Goal: Information Seeking & Learning: Understand process/instructions

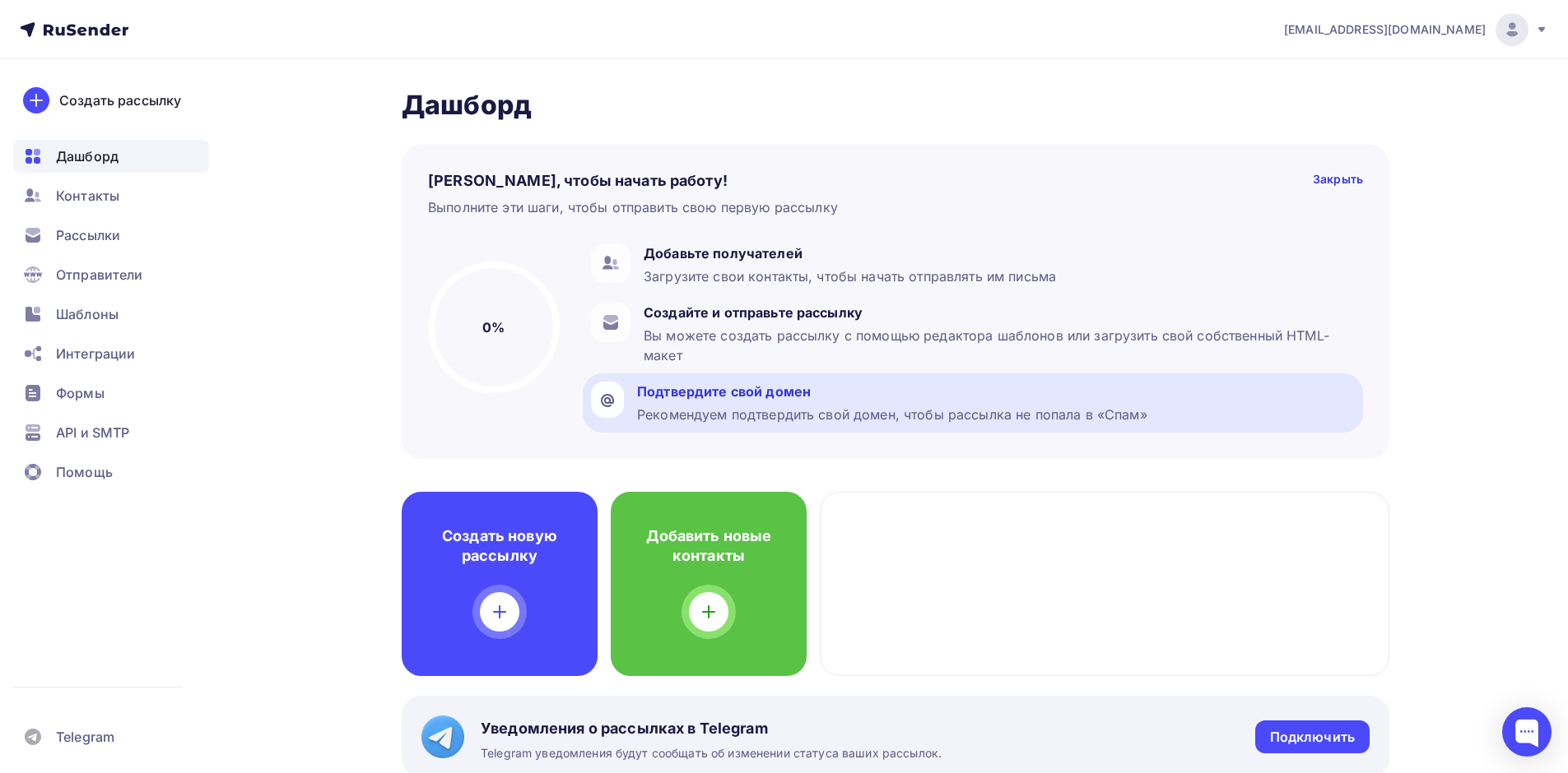
click at [737, 396] on div "Подтвердите свой домен" at bounding box center [892, 391] width 510 height 20
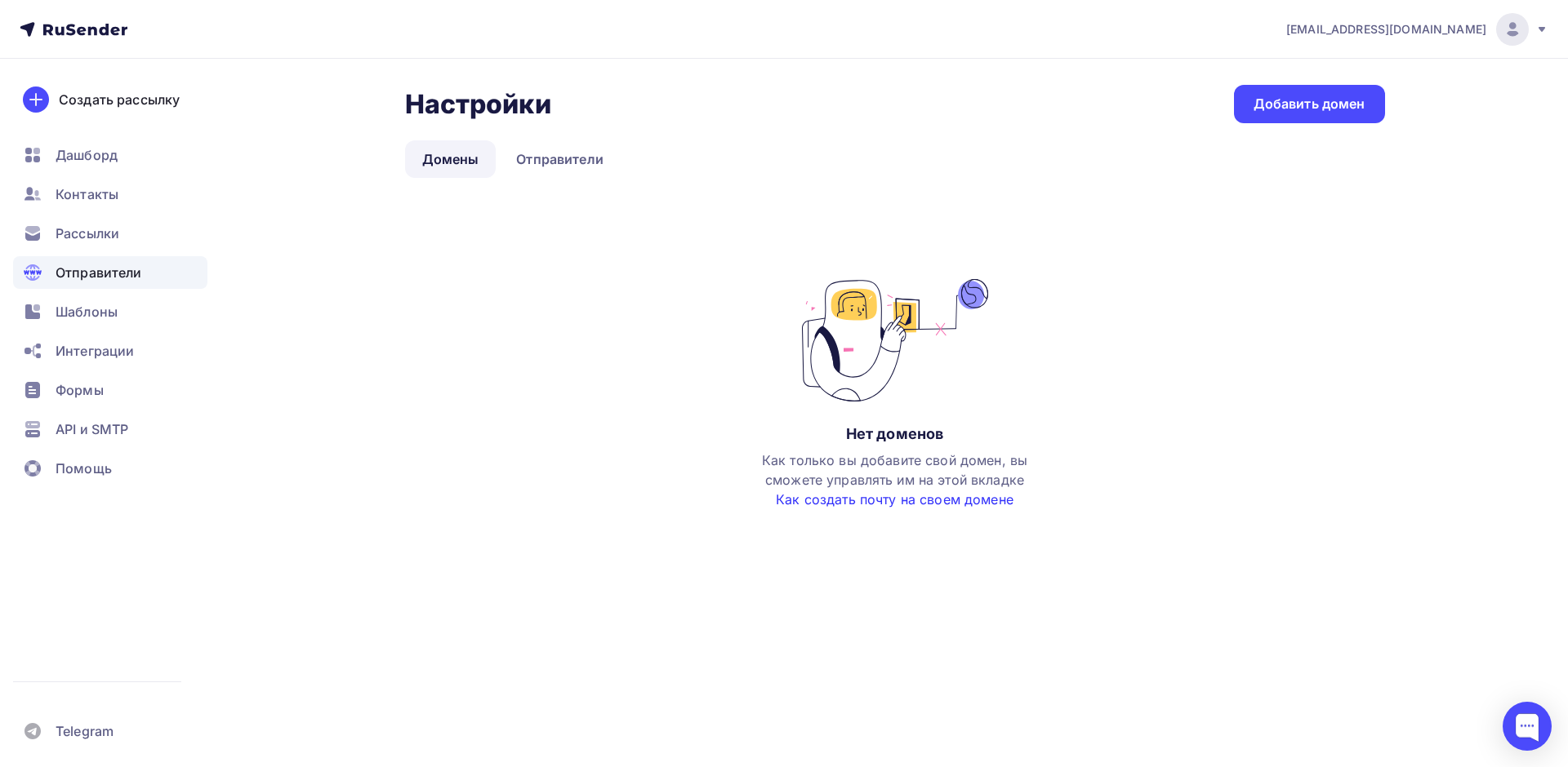
click at [860, 499] on link "Как создать почту на своем домене" at bounding box center [895, 499] width 238 height 17
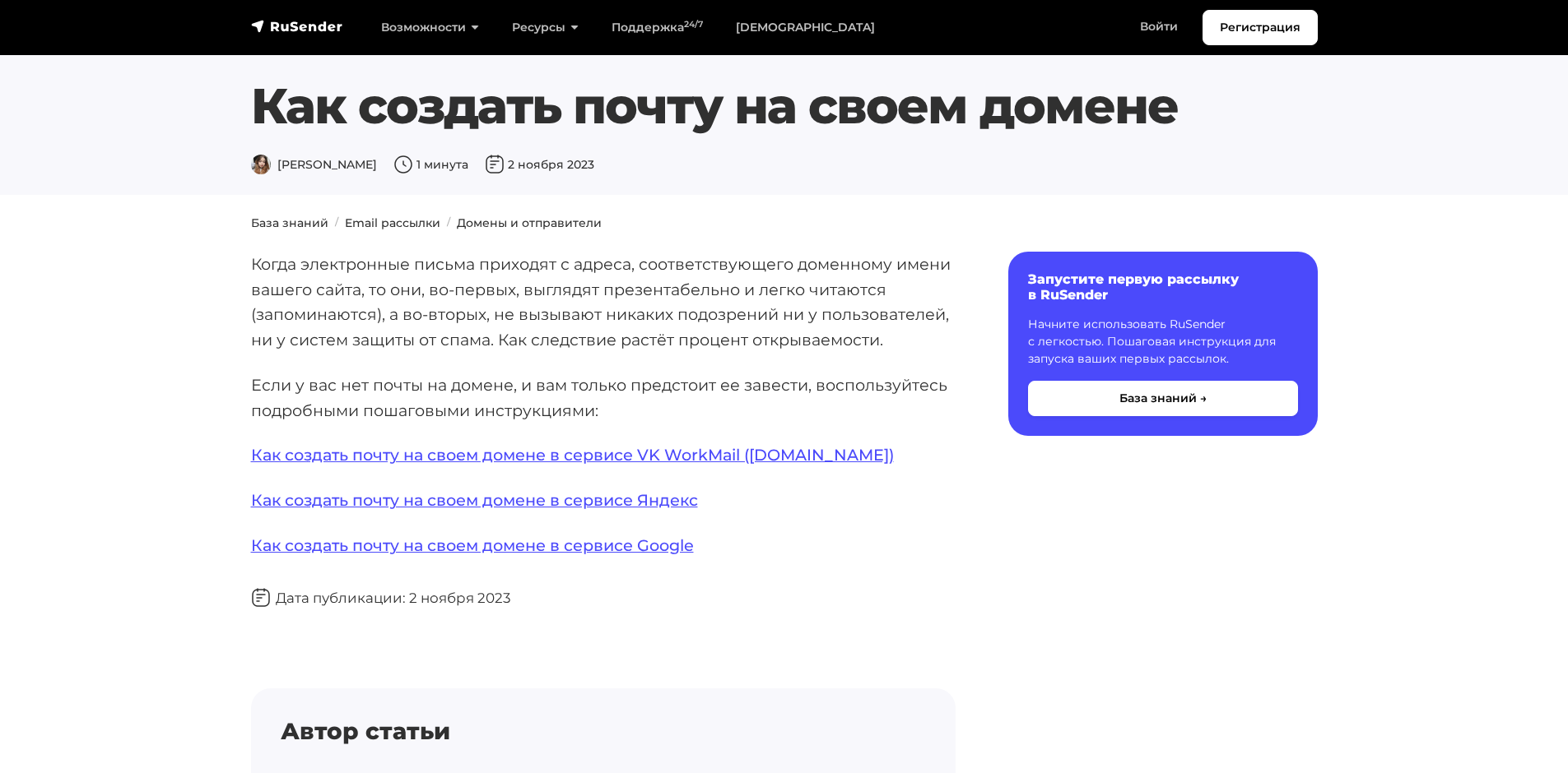
scroll to position [82, 0]
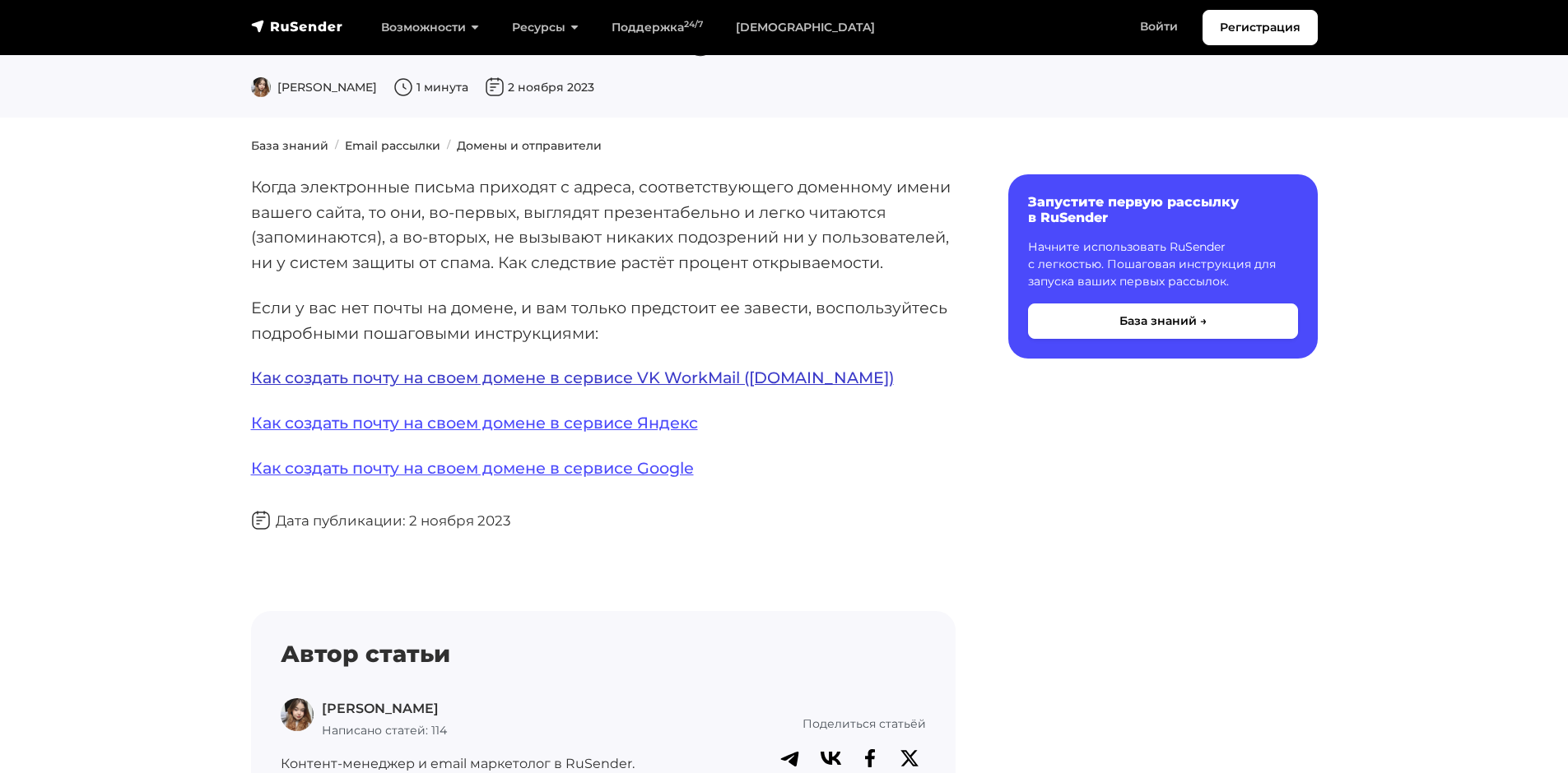
click at [815, 378] on link "Как создать почту на своем домене в сервисе VK WorkMail ([DOMAIN_NAME])" at bounding box center [572, 378] width 643 height 20
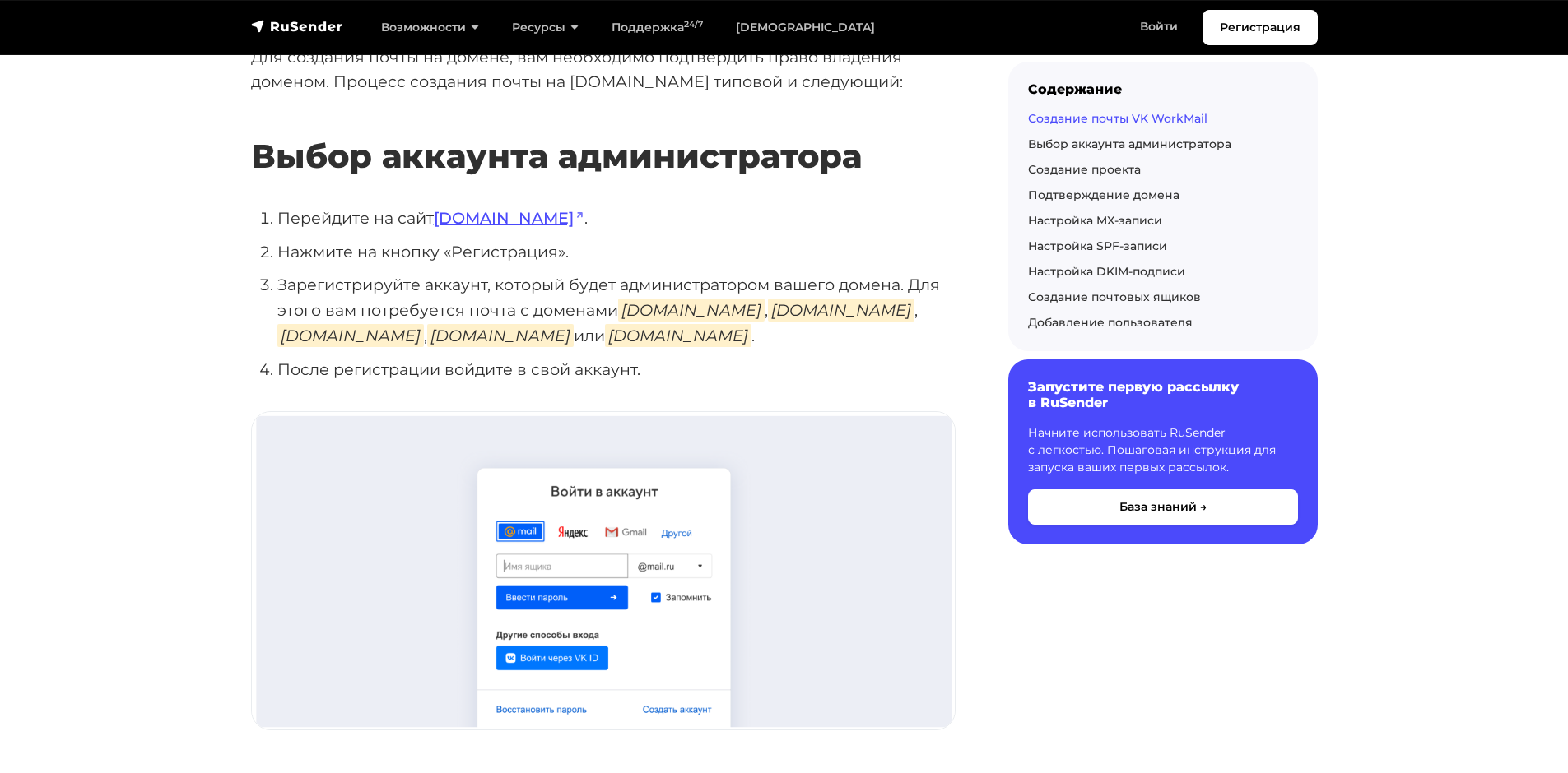
scroll to position [411, 0]
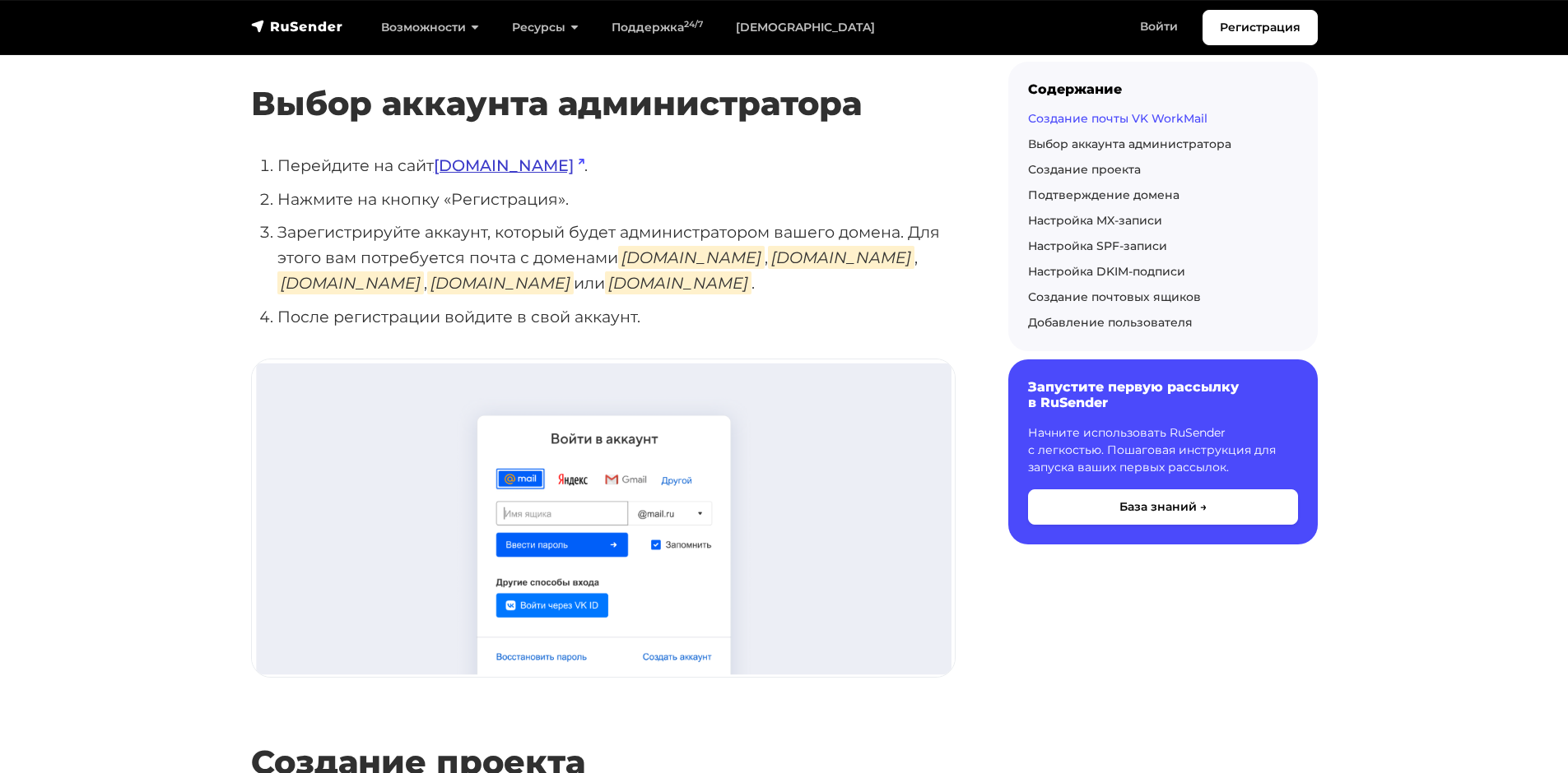
click at [487, 163] on link "biz.mail.ru" at bounding box center [508, 166] width 150 height 20
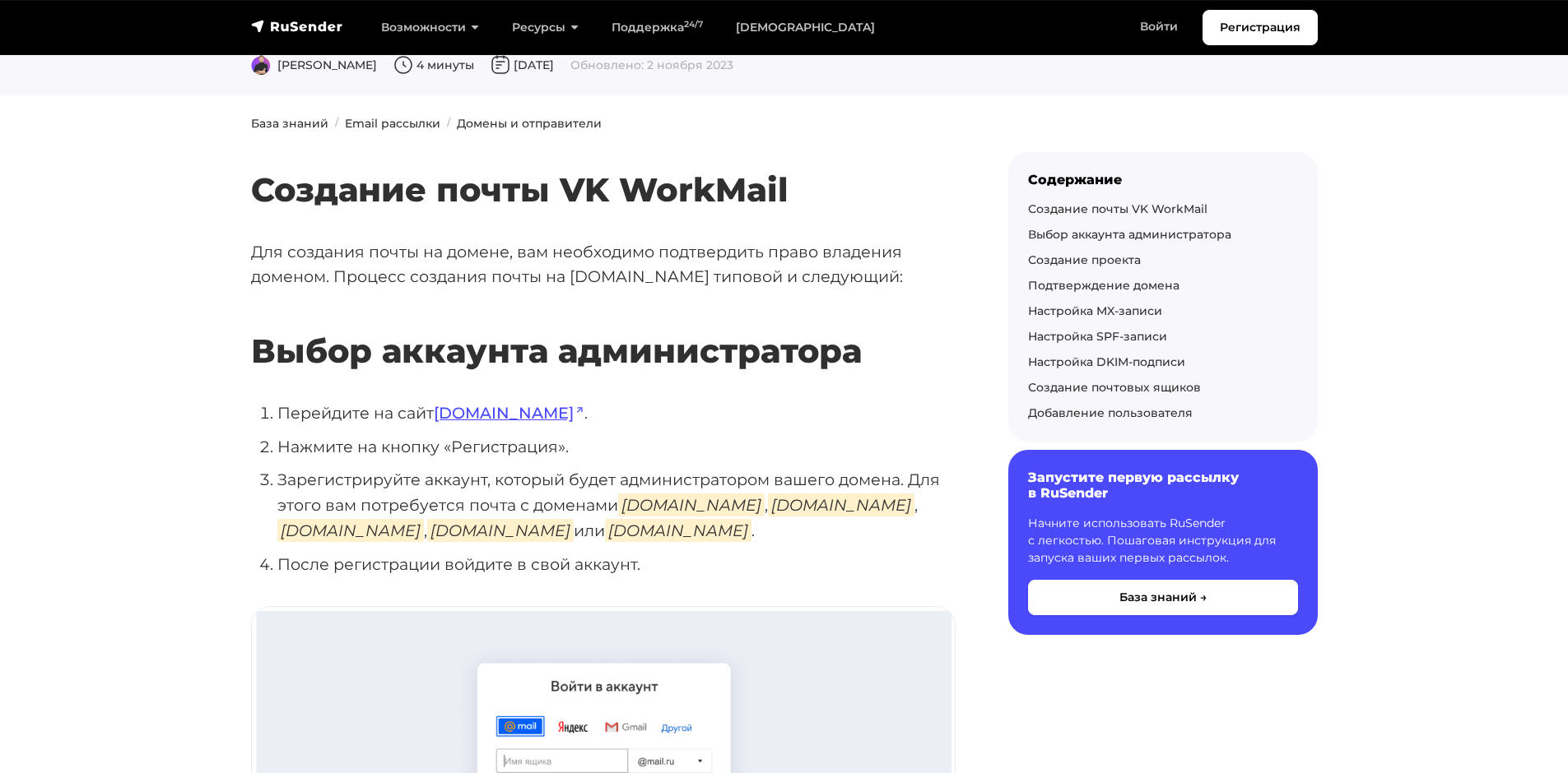
scroll to position [165, 0]
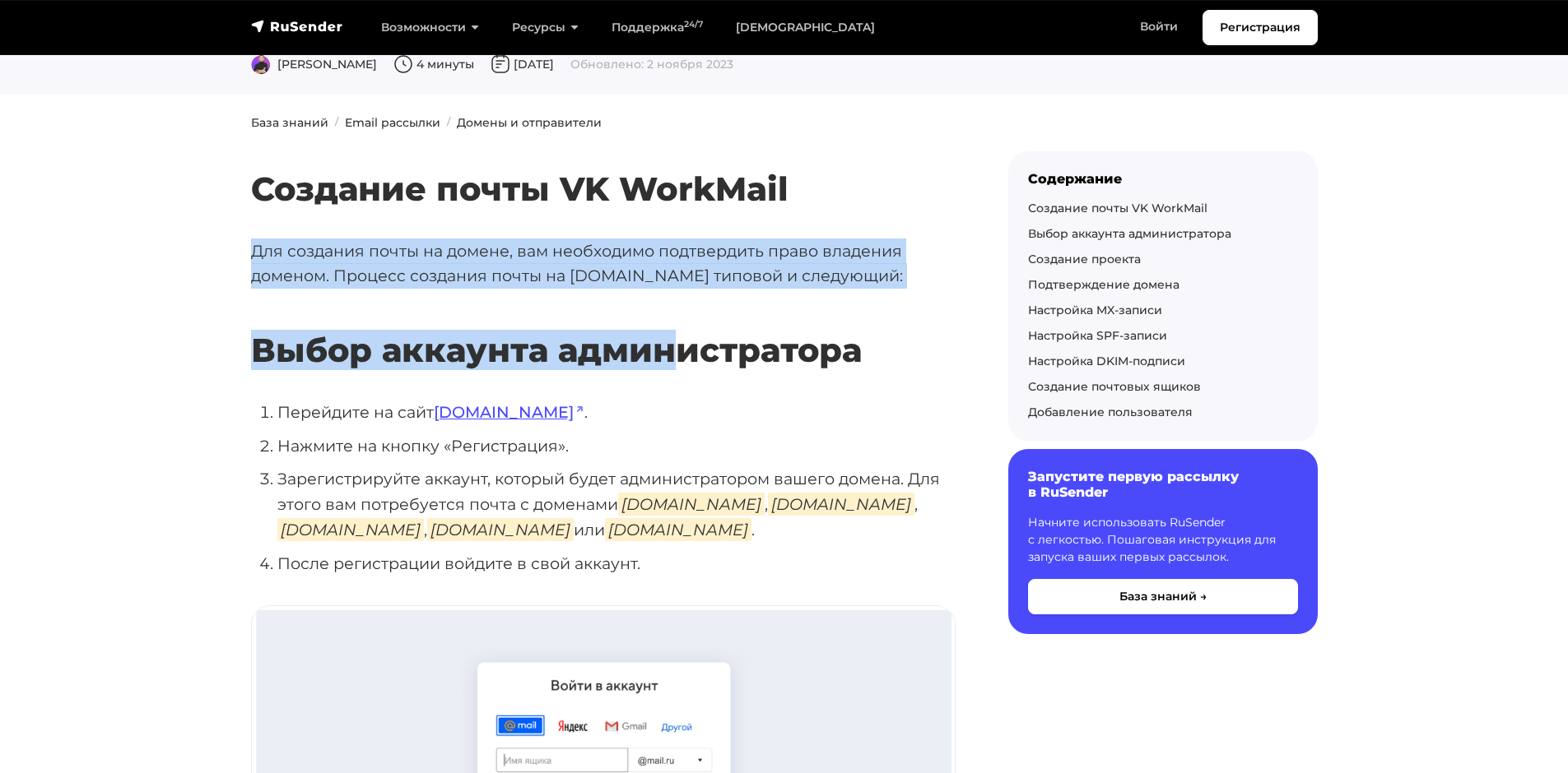
drag, startPoint x: 340, startPoint y: 247, endPoint x: 673, endPoint y: 308, distance: 338.5
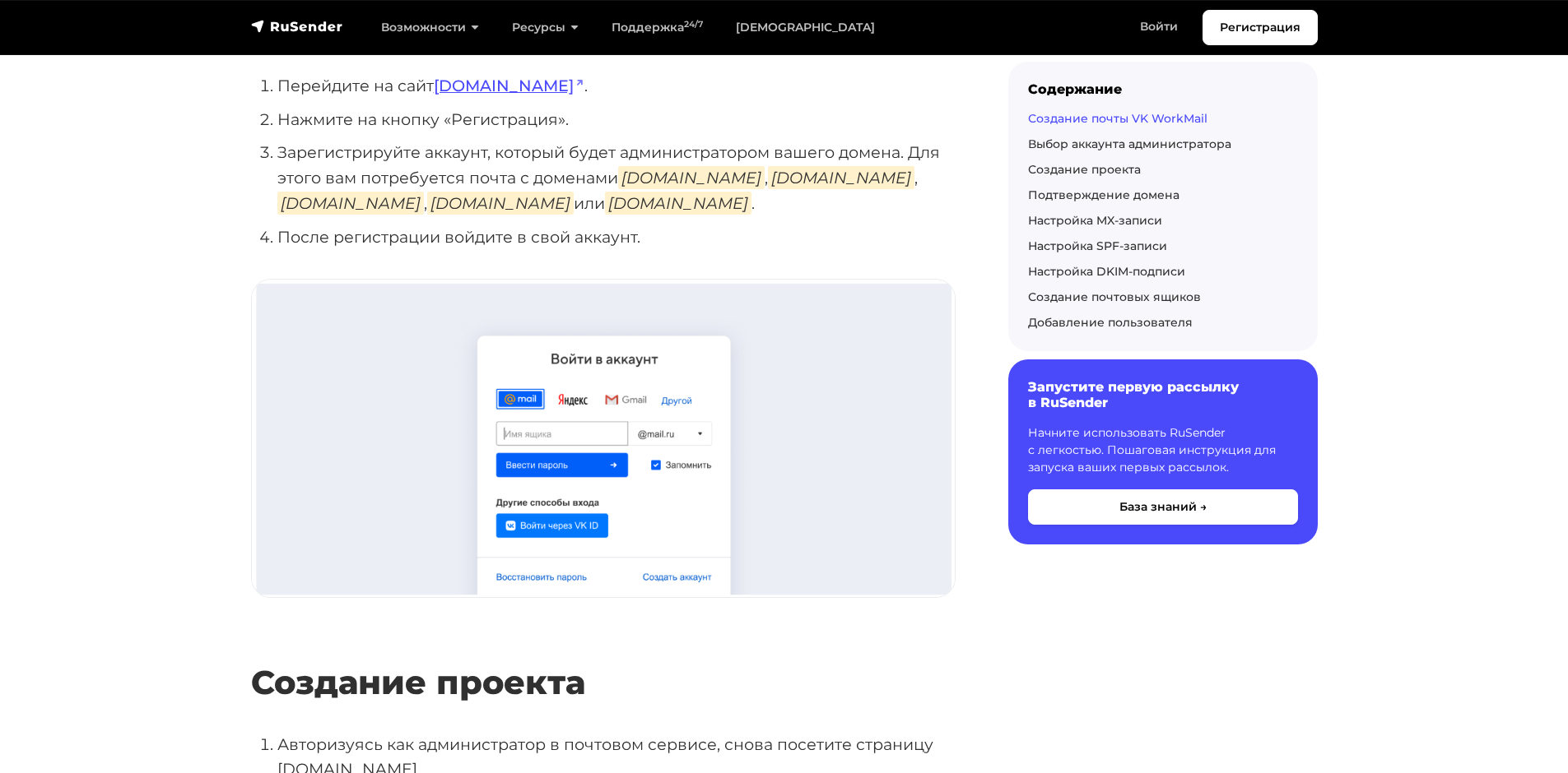
scroll to position [411, 0]
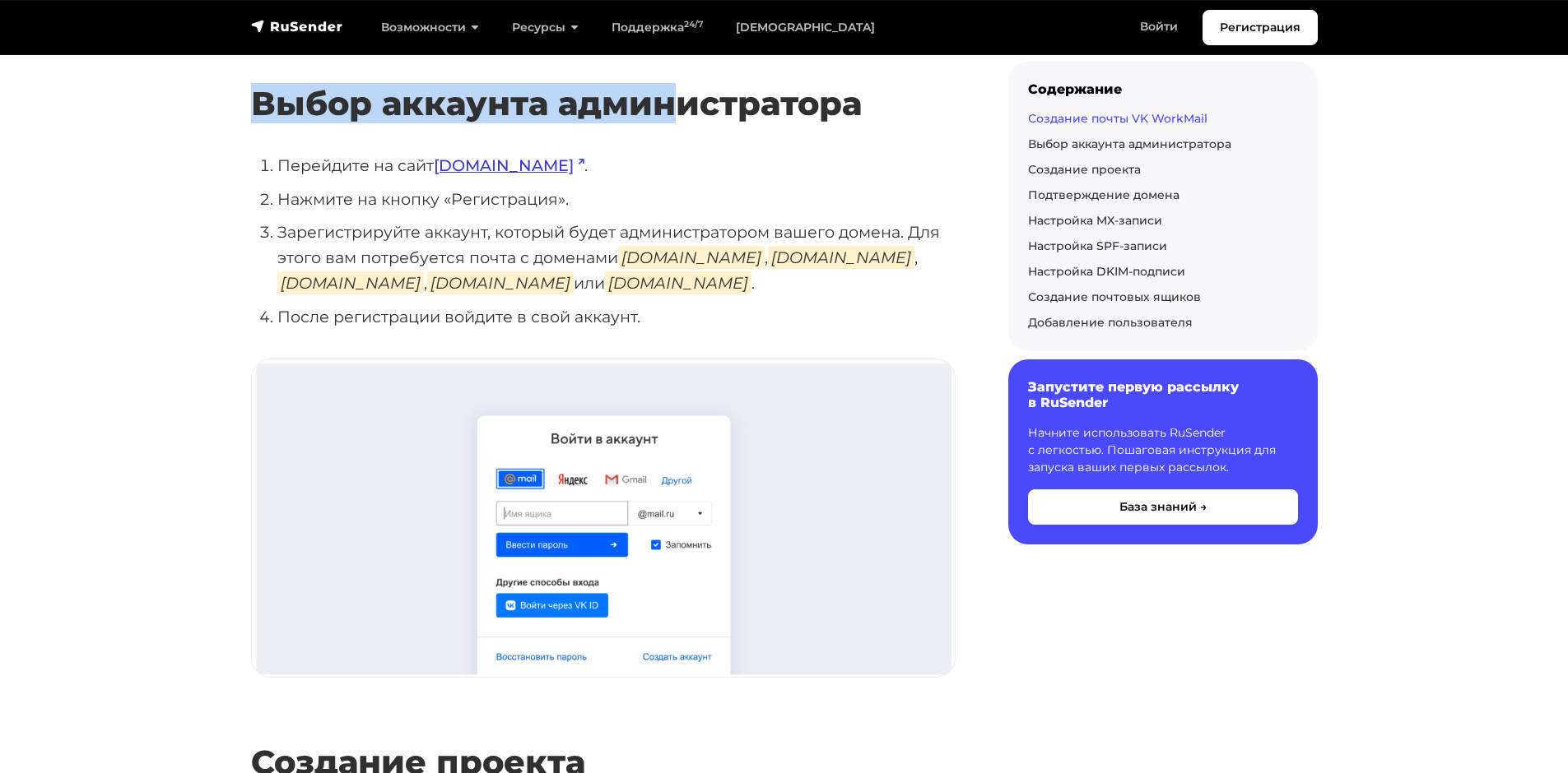
click at [488, 175] on link "biz.mail.ru" at bounding box center [508, 166] width 150 height 20
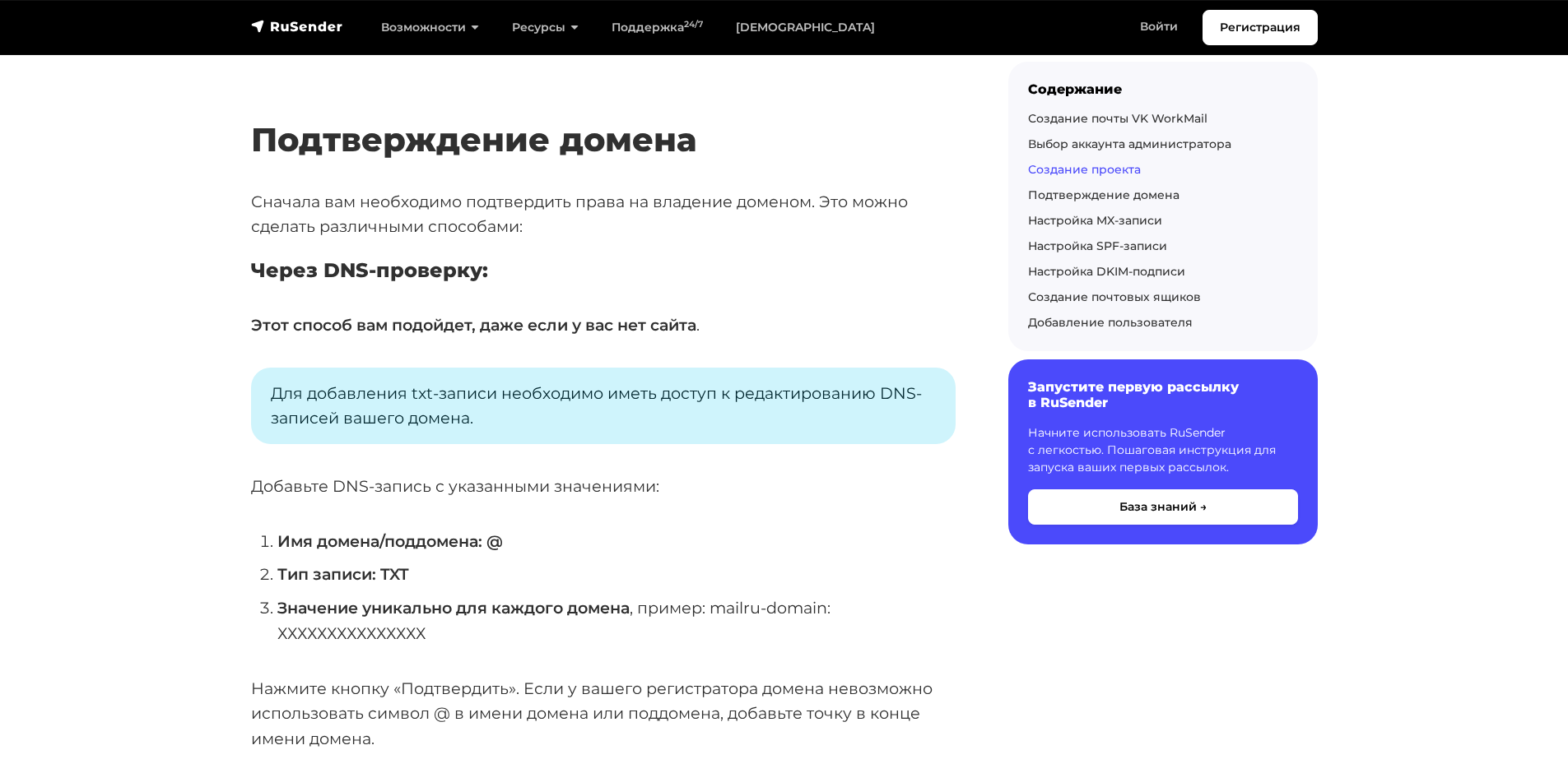
scroll to position [1810, 0]
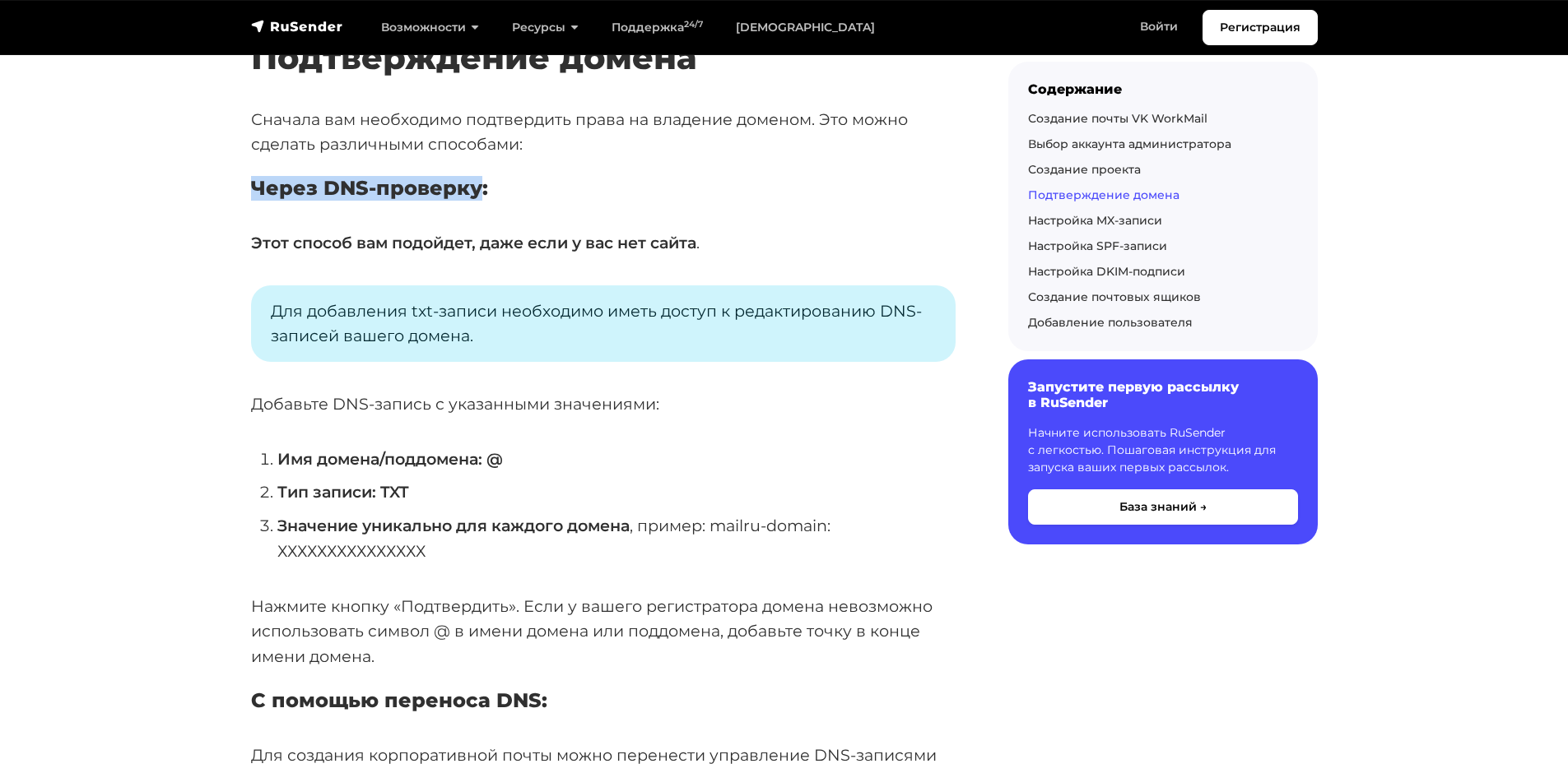
drag, startPoint x: 250, startPoint y: 181, endPoint x: 476, endPoint y: 183, distance: 226.0
click at [476, 183] on h5 "Через DNS-проверку:" at bounding box center [603, 188] width 705 height 24
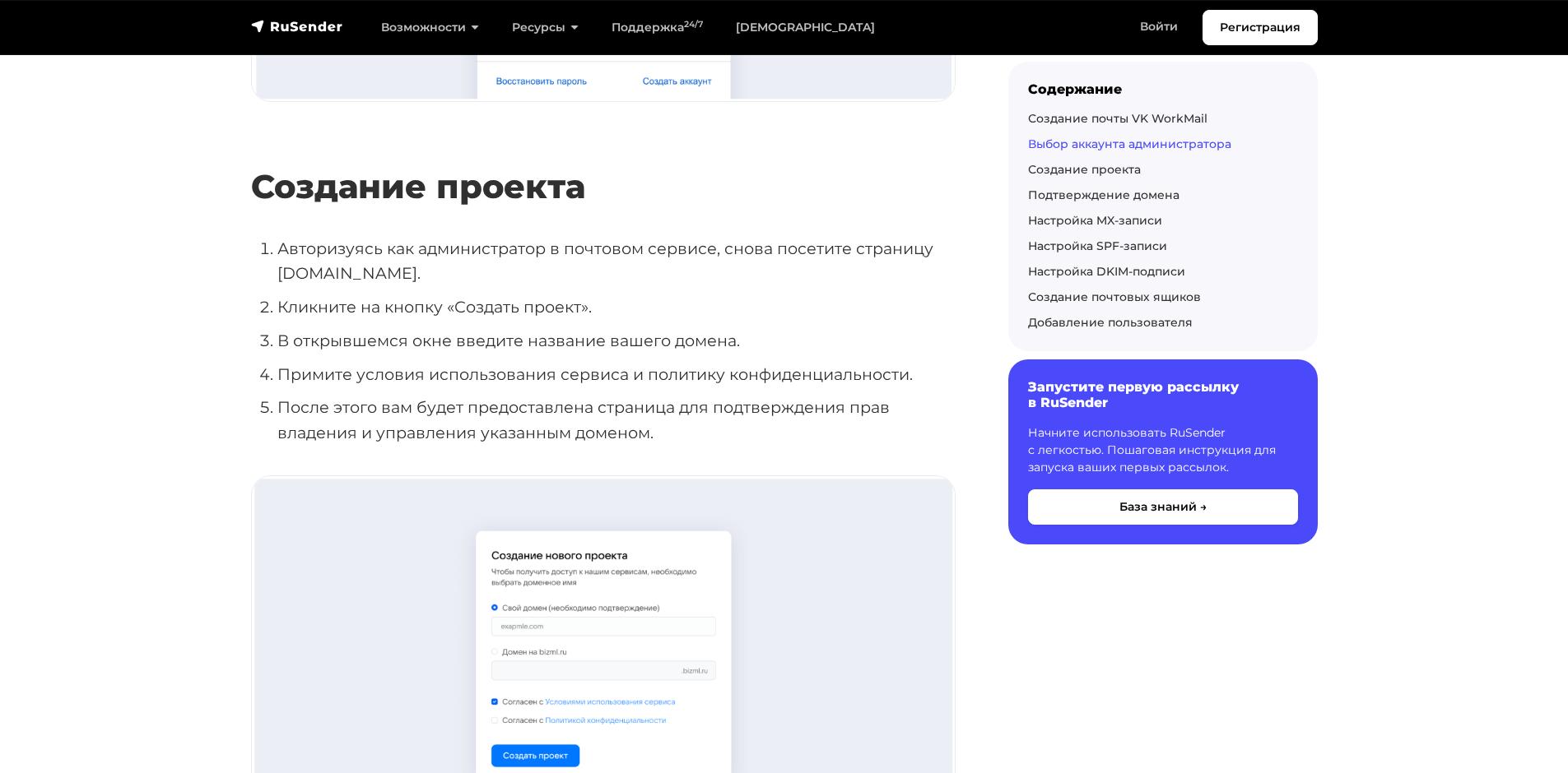
scroll to position [1069, 0]
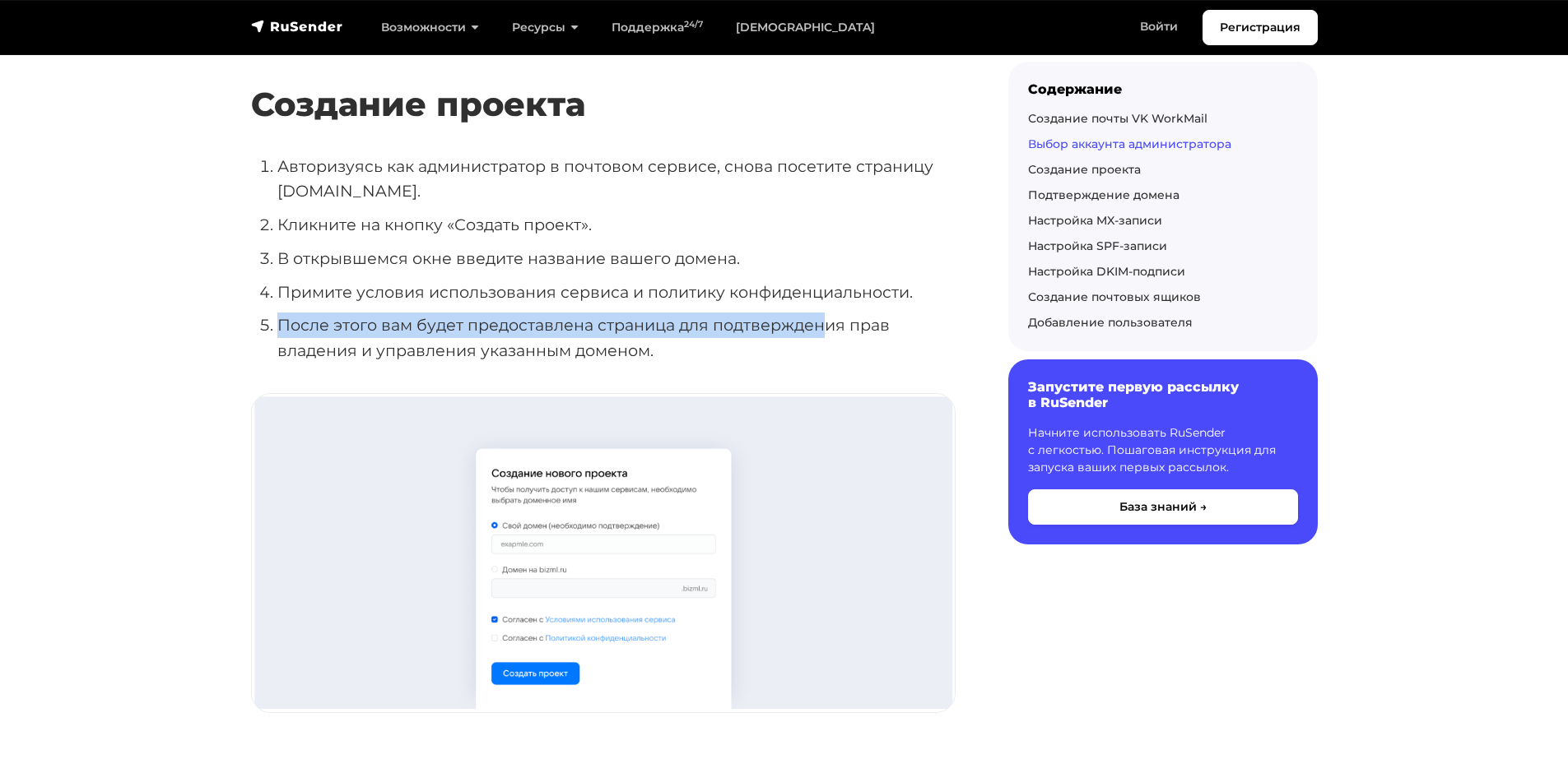
drag, startPoint x: 279, startPoint y: 324, endPoint x: 826, endPoint y: 333, distance: 547.1
click at [826, 333] on li "После этого вам будет предоставлена страница для подтверждения прав владения и …" at bounding box center [616, 337] width 678 height 50
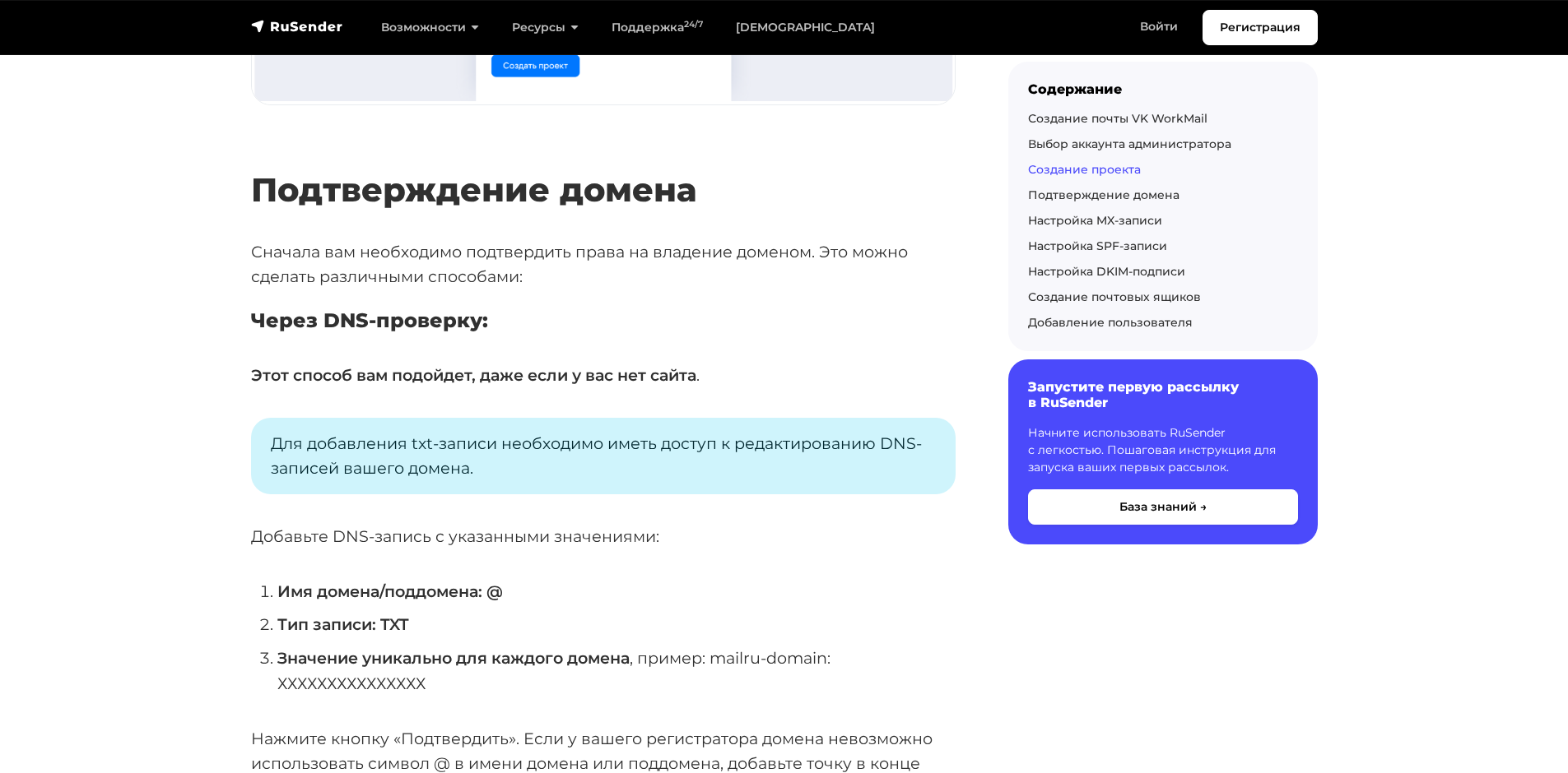
scroll to position [1727, 0]
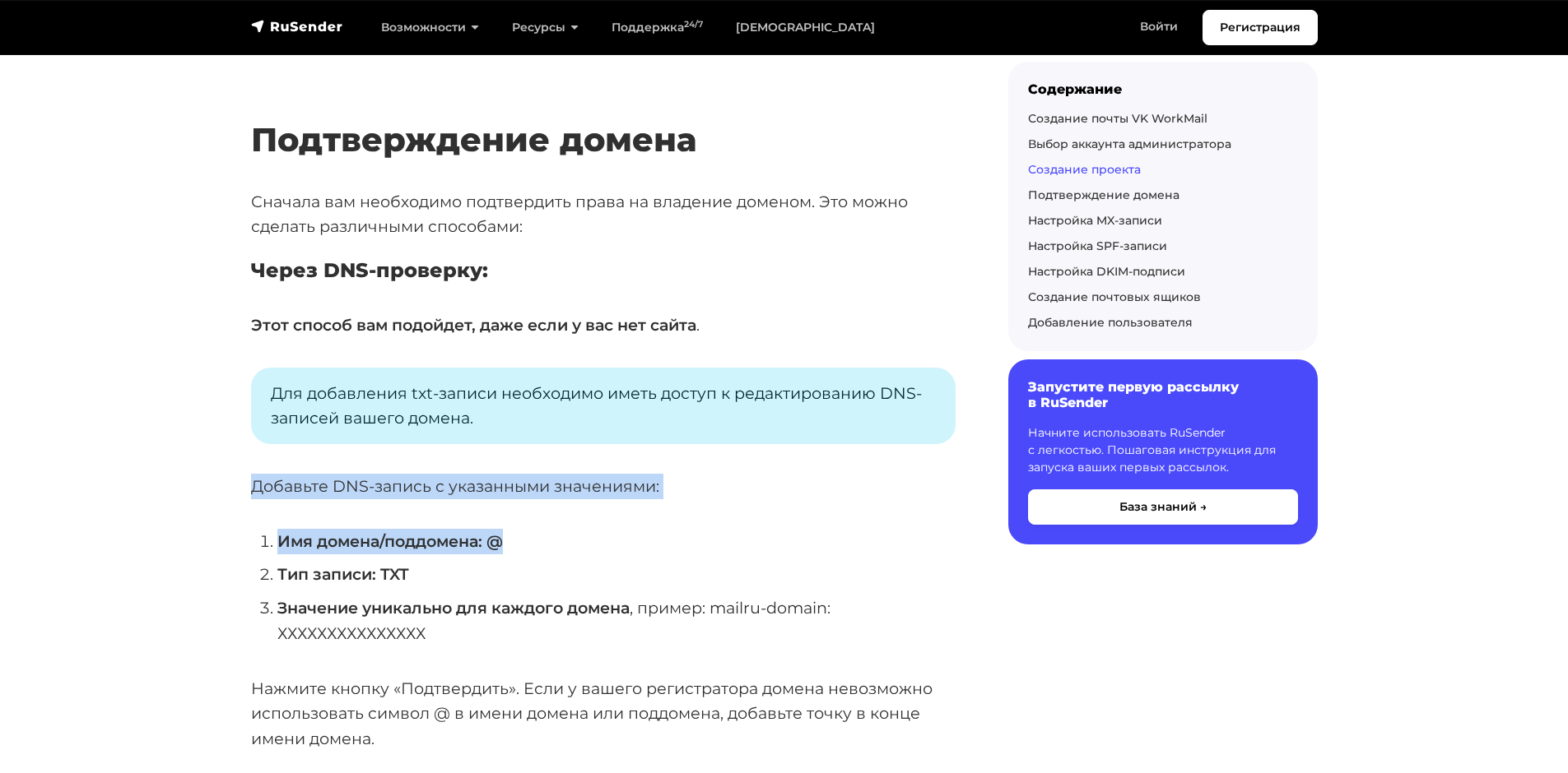
drag, startPoint x: 247, startPoint y: 483, endPoint x: 554, endPoint y: 541, distance: 312.4
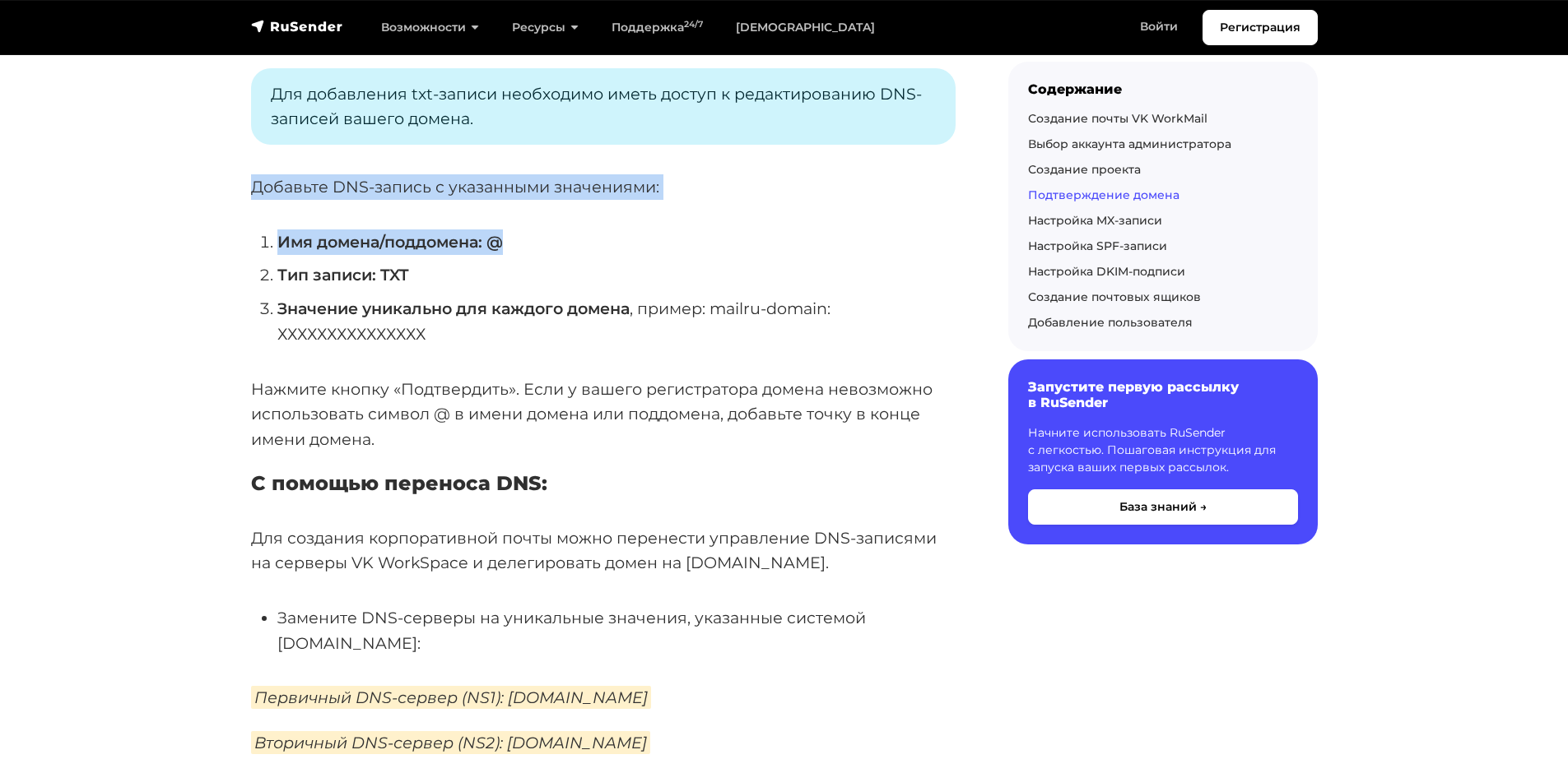
scroll to position [2057, 0]
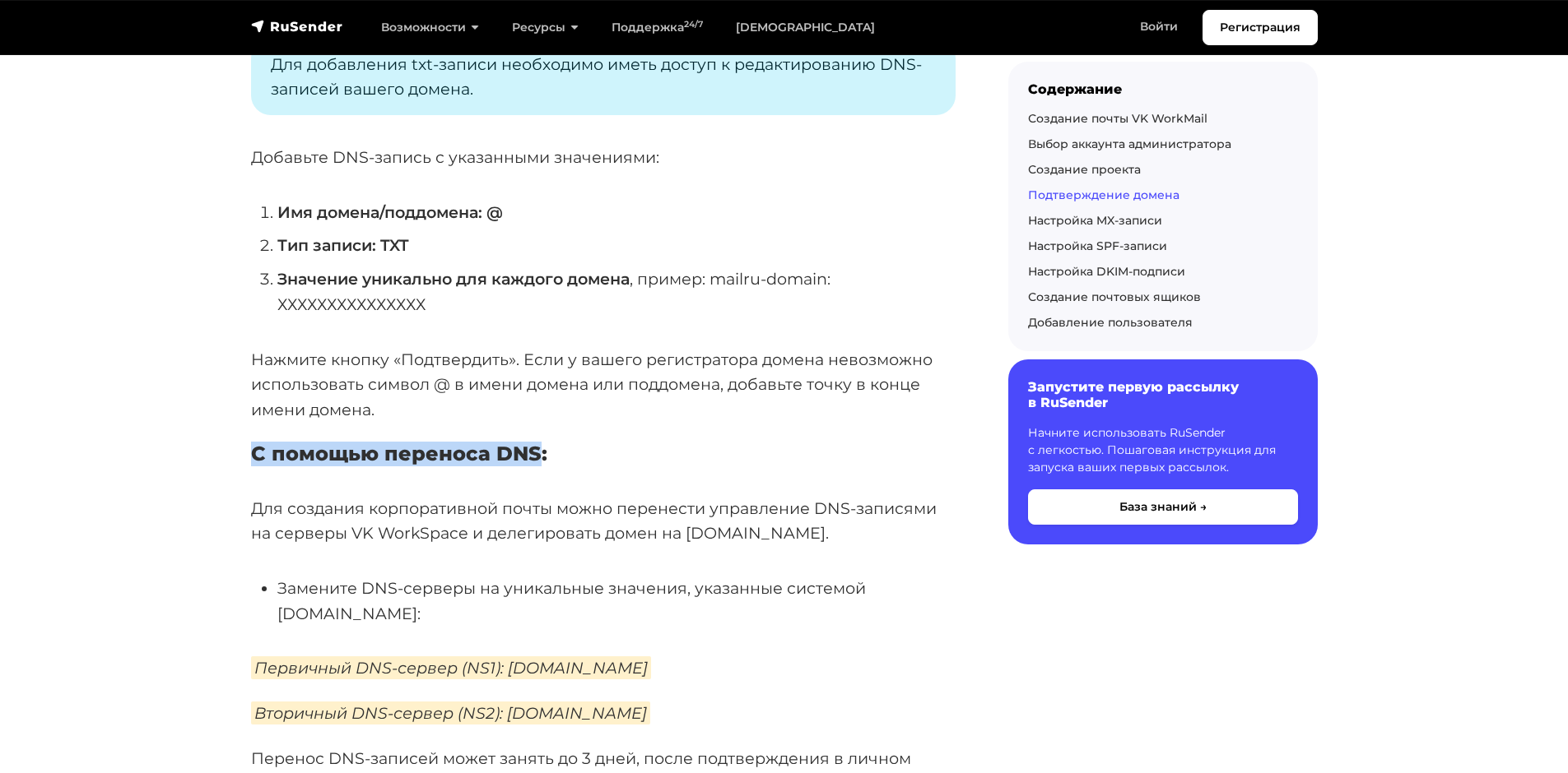
drag, startPoint x: 252, startPoint y: 450, endPoint x: 538, endPoint y: 455, distance: 286.0
click at [538, 455] on h5 "С помощью переноса DNS:" at bounding box center [603, 454] width 705 height 24
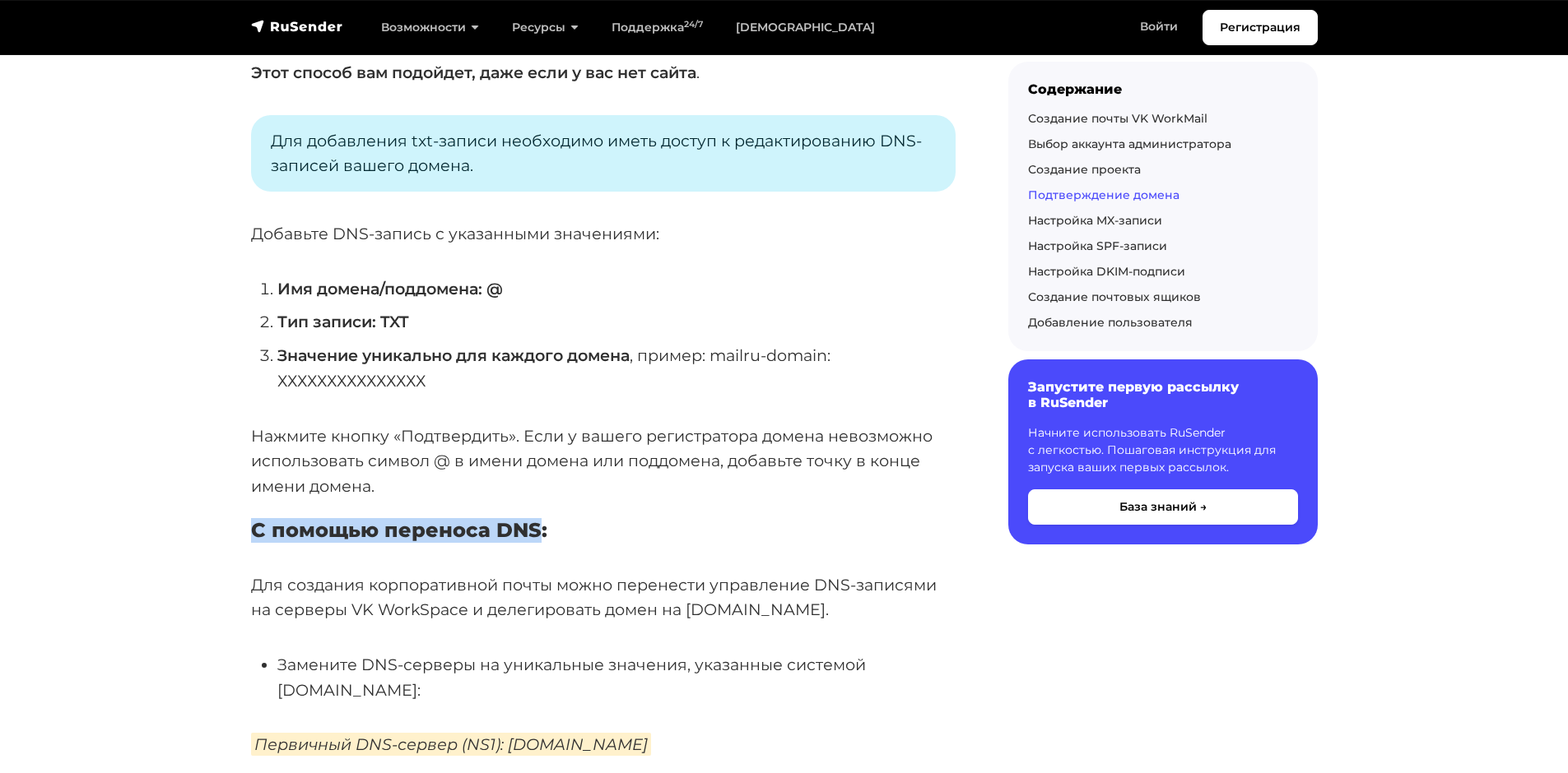
scroll to position [2309, 0]
